Goal: Information Seeking & Learning: Find specific fact

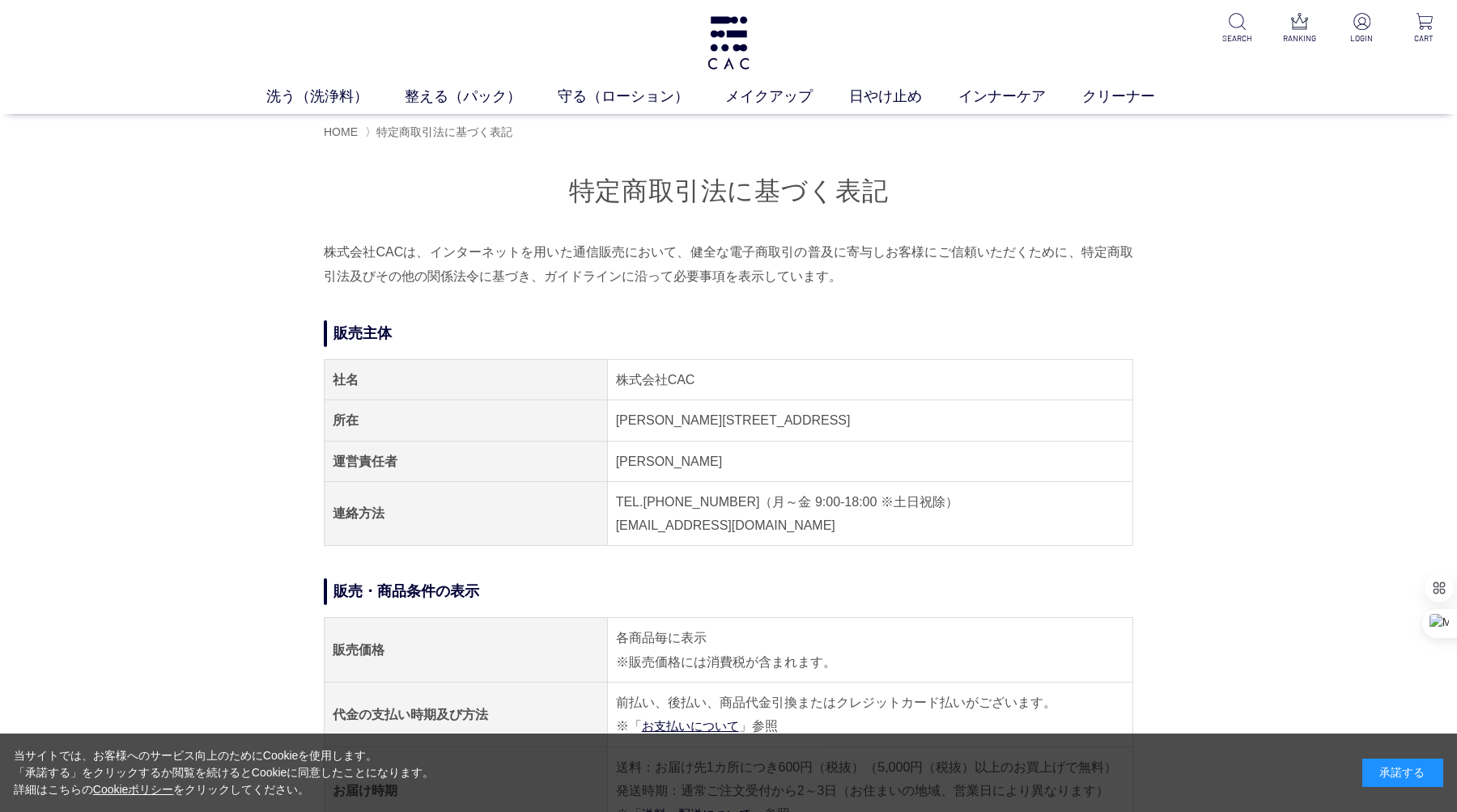
click at [440, 135] on span "特定商取引法に基づく表記" at bounding box center [444, 131] width 136 height 13
copy h1 "特定商取引法に基づく表記"
drag, startPoint x: 633, startPoint y: 191, endPoint x: 910, endPoint y: 195, distance: 277.0
click at [910, 195] on h1 "特定商取引法に基づく表記" at bounding box center [729, 191] width 810 height 35
click at [574, 204] on h1 "特定商取引法に基づく表記" at bounding box center [729, 191] width 810 height 35
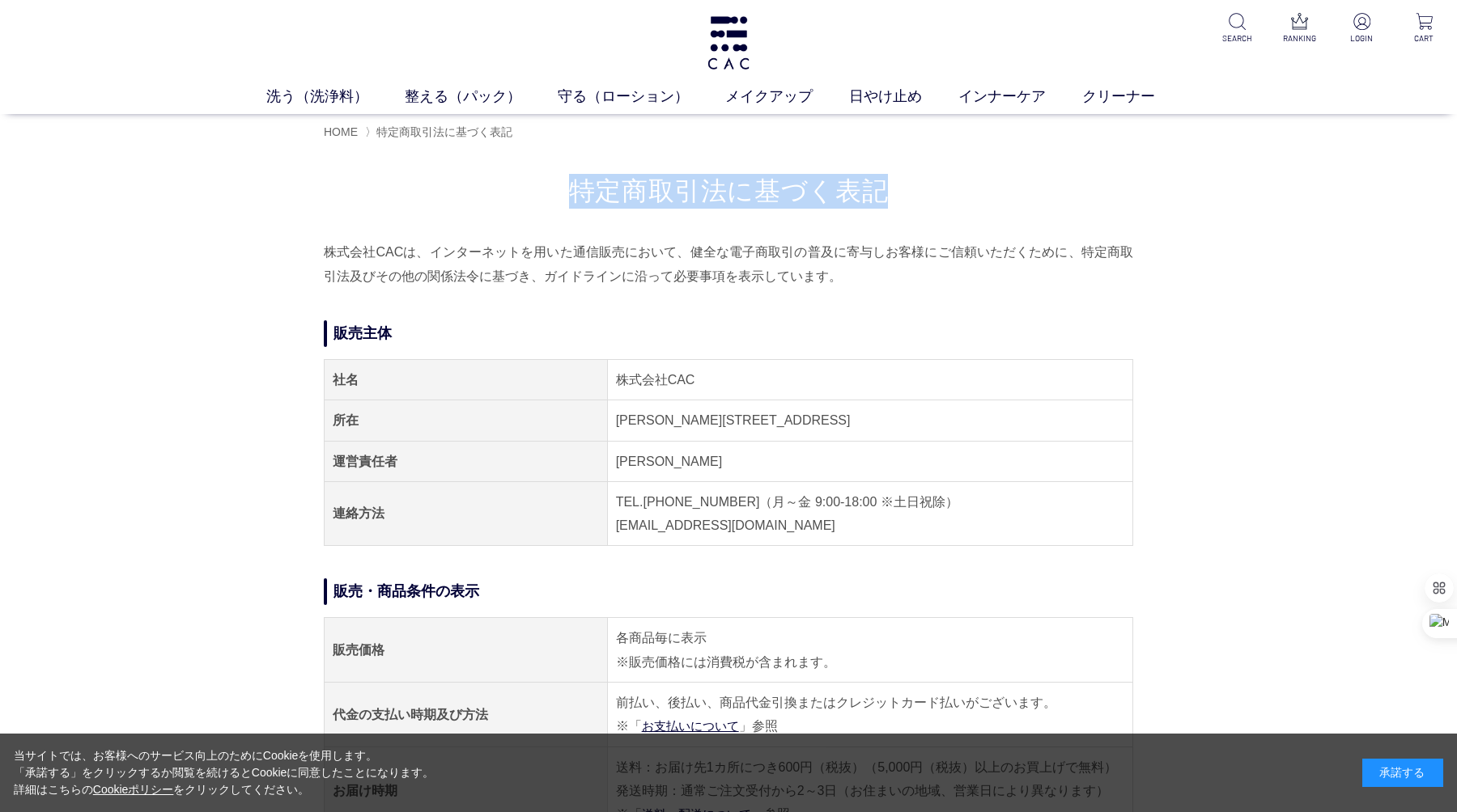
drag, startPoint x: 595, startPoint y: 182, endPoint x: 891, endPoint y: 182, distance: 296.0
click at [891, 182] on h1 "特定商取引法に基づく表記" at bounding box center [729, 191] width 810 height 35
copy h1 "特定商取引法に基づく表記"
click at [580, 270] on p "株式会社CACは、インターネットを用いた通信販売において、健全な電子商取引の普及に寄与しお客様にご信頼いただくために、特定商取引法及びその他の関係法令に基づき…" at bounding box center [729, 264] width 810 height 48
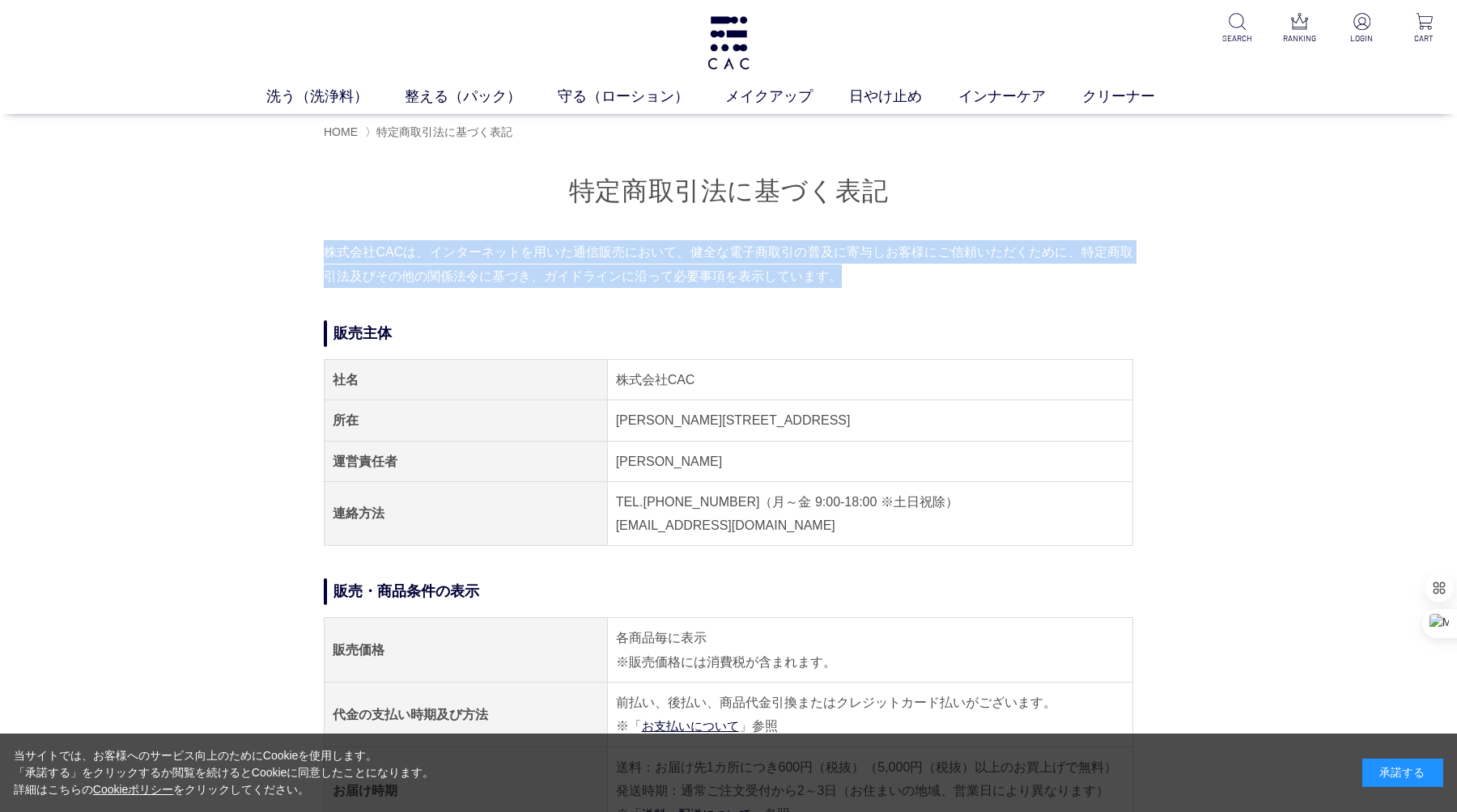
copy p "株式会社CACは、インターネットを用いた通信販売において、健全な電子商取引の普及に寄与しお客様にご信頼いただくために、特定商取引法及びその他の関係法令に基づき…"
drag, startPoint x: 325, startPoint y: 254, endPoint x: 879, endPoint y: 267, distance: 554.2
click at [879, 268] on p "株式会社CACは、インターネットを用いた通信販売において、健全な電子商取引の普及に寄与しお客様にご信頼いただくために、特定商取引法及びその他の関係法令に基づき…" at bounding box center [729, 264] width 810 height 48
